Goal: Task Accomplishment & Management: Manage account settings

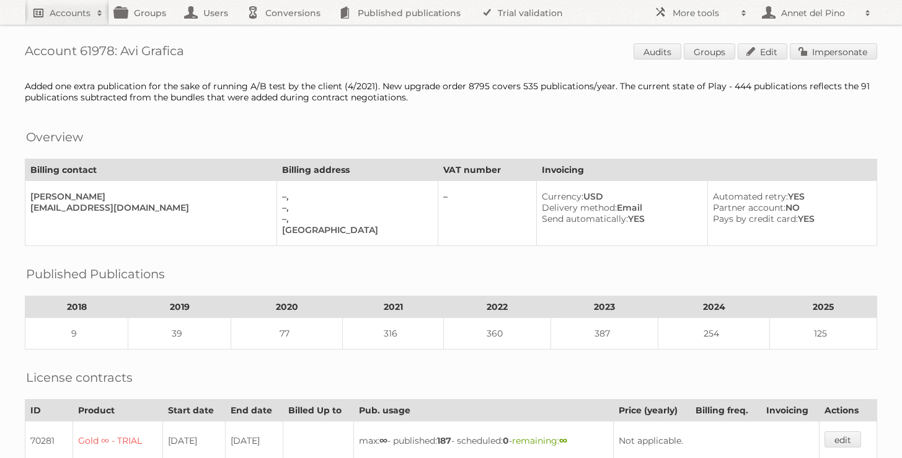
click at [73, 12] on h2 "Accounts" at bounding box center [70, 13] width 41 height 12
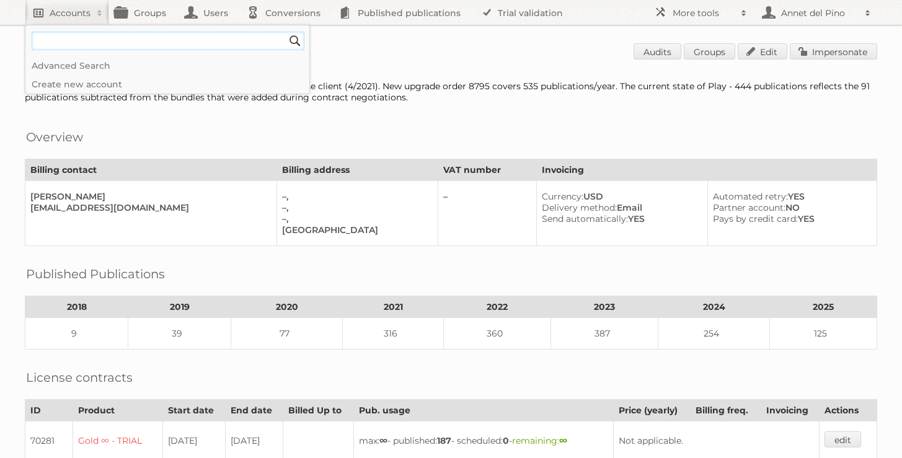
paste input"] "nathaliecalderon@hopsa.com"
type input"] "nathaliecalderon@hopsa.com"
click at [286, 32] on input "Search" at bounding box center [295, 41] width 19 height 19
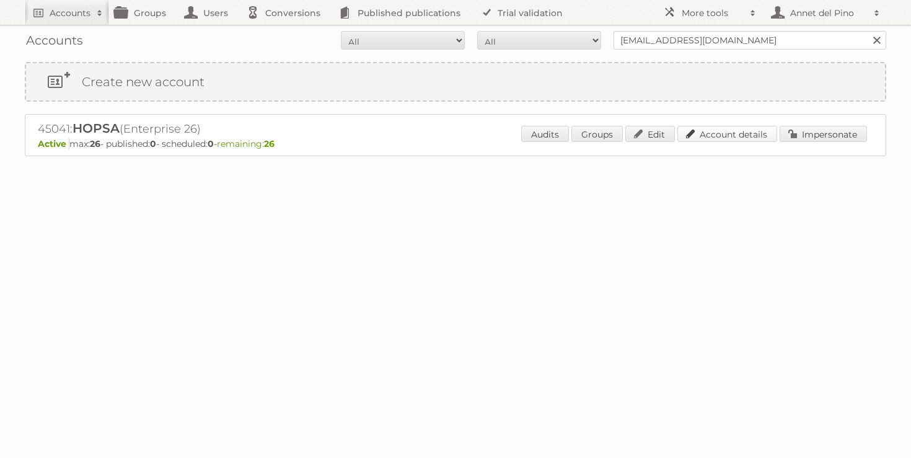
click at [703, 136] on link "Account details" at bounding box center [728, 134] width 100 height 16
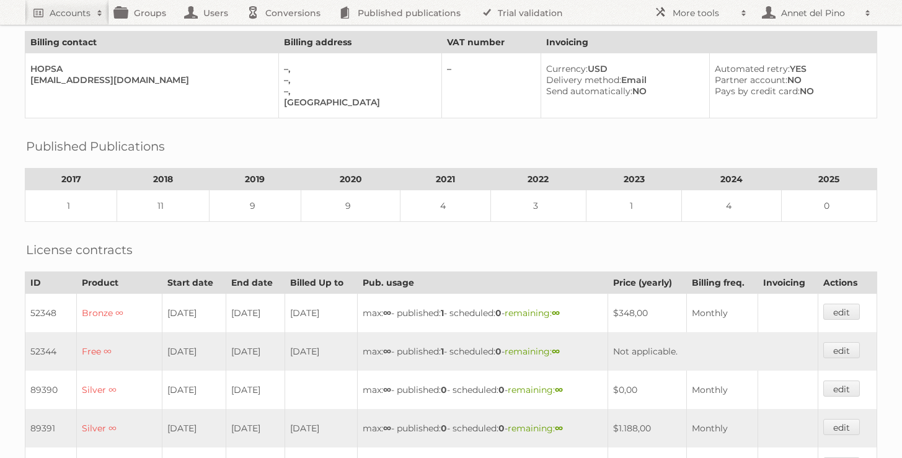
scroll to position [652, 0]
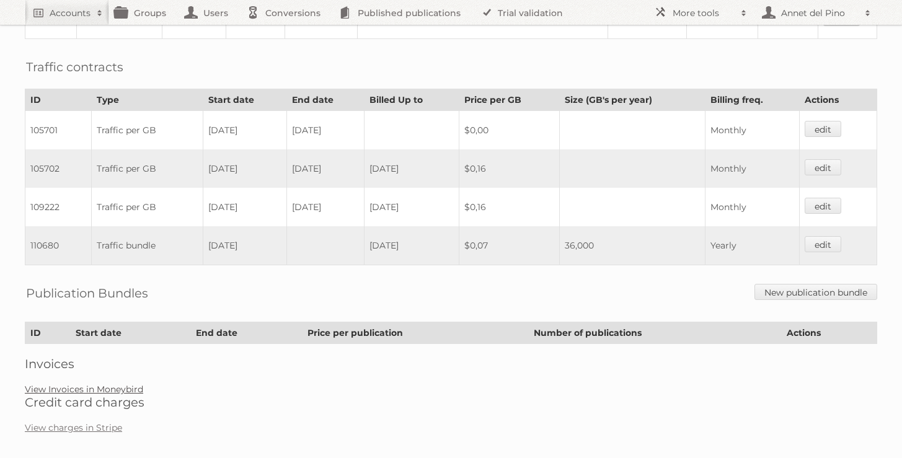
click at [102, 384] on link "View Invoices in Moneybird" at bounding box center [84, 389] width 118 height 11
click at [63, 384] on link "View Invoices in Moneybird" at bounding box center [84, 389] width 118 height 11
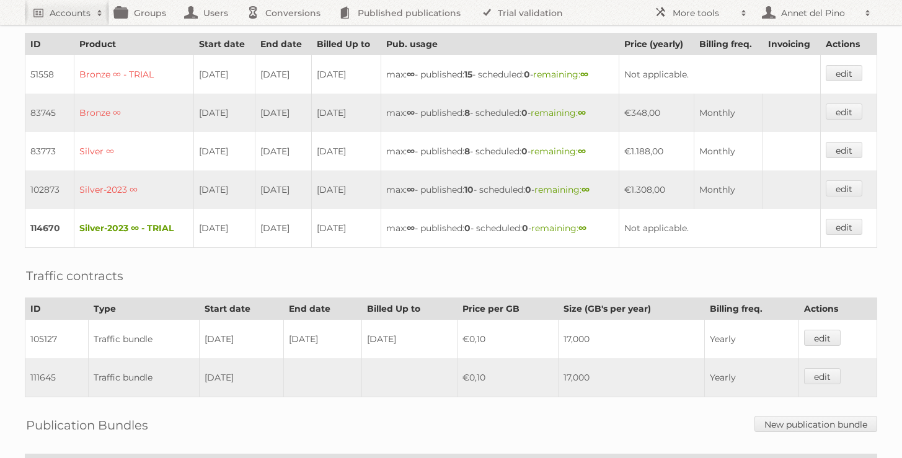
scroll to position [356, 0]
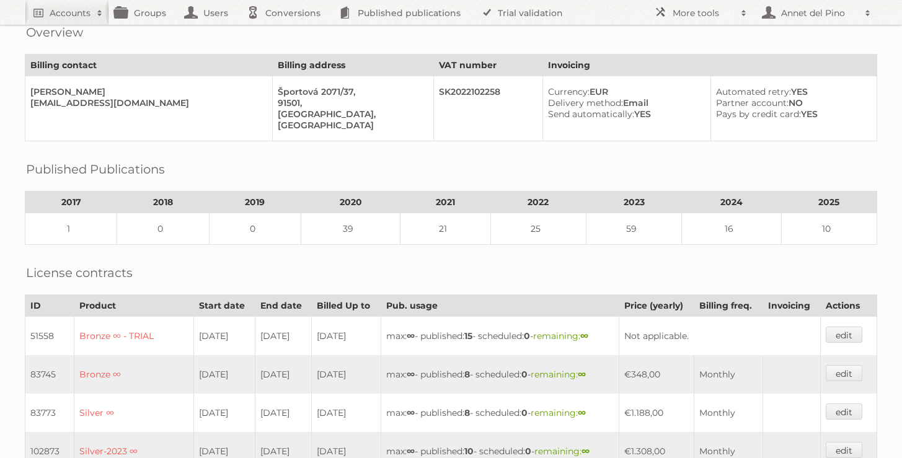
scroll to position [241, 0]
